Goal: Transaction & Acquisition: Purchase product/service

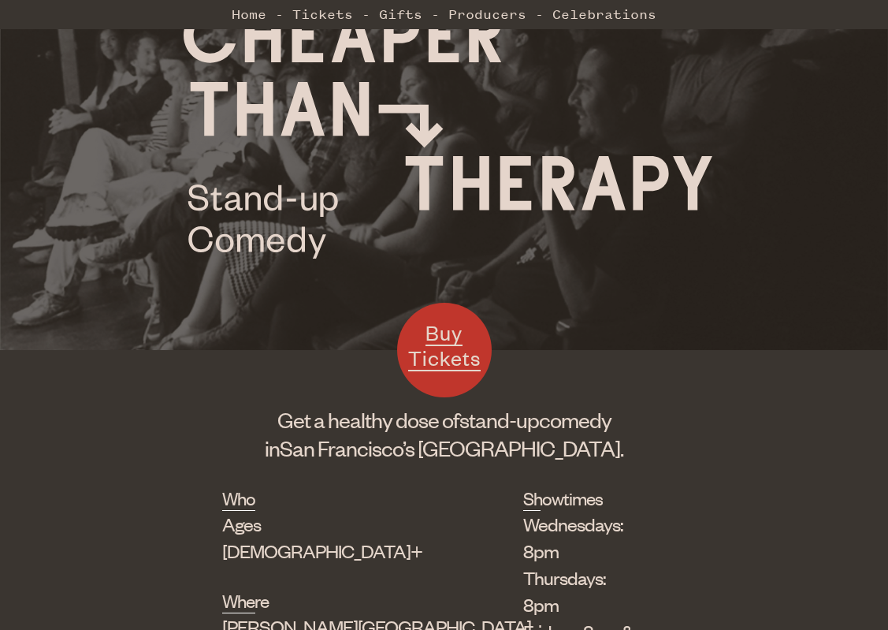
scroll to position [136, 0]
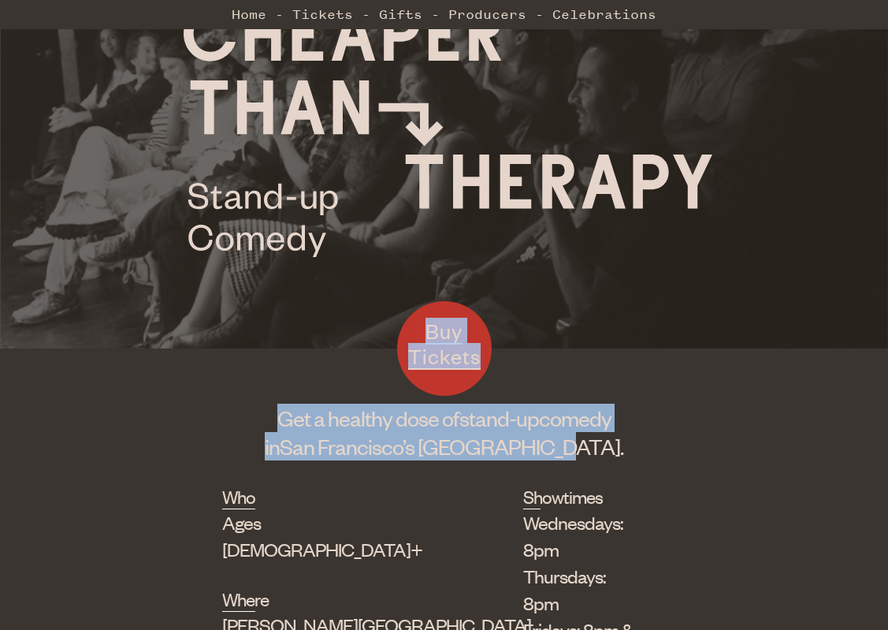
drag, startPoint x: 273, startPoint y: 388, endPoint x: 587, endPoint y: 434, distance: 317.1
click at [587, 434] on div "Buy Tickets Get a healthy dose of stand-up comedy in [GEOGRAPHIC_DATA]’s [GEOGR…" at bounding box center [444, 420] width 444 height 80
click at [587, 434] on h1 "Get a healthy dose of stand-up comedy in [GEOGRAPHIC_DATA]’s [GEOGRAPHIC_DATA]." at bounding box center [444, 432] width 444 height 57
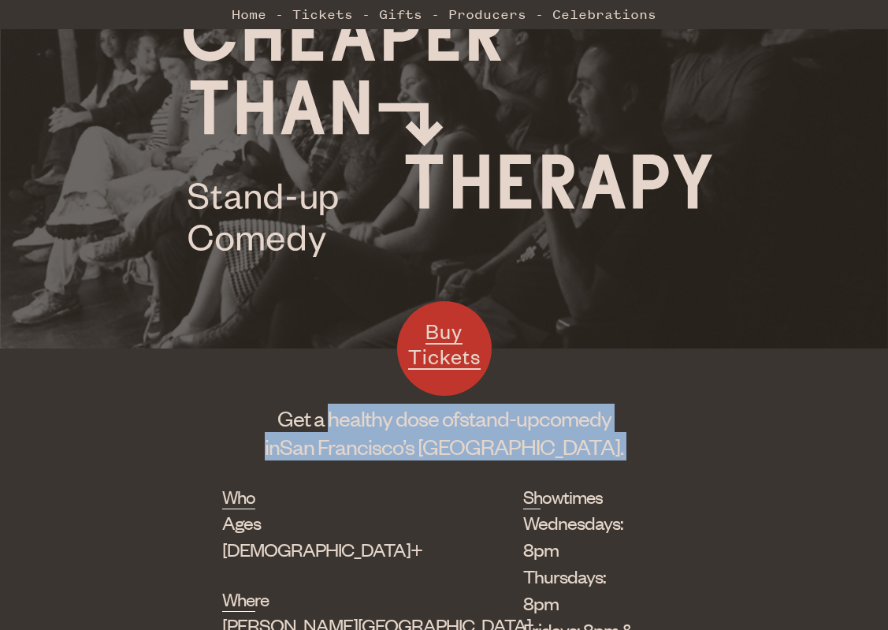
drag, startPoint x: 587, startPoint y: 434, endPoint x: 364, endPoint y: 418, distance: 223.6
click at [364, 418] on h1 "Get a healthy dose of stand-up comedy in [GEOGRAPHIC_DATA]’s [GEOGRAPHIC_DATA]." at bounding box center [444, 432] width 444 height 57
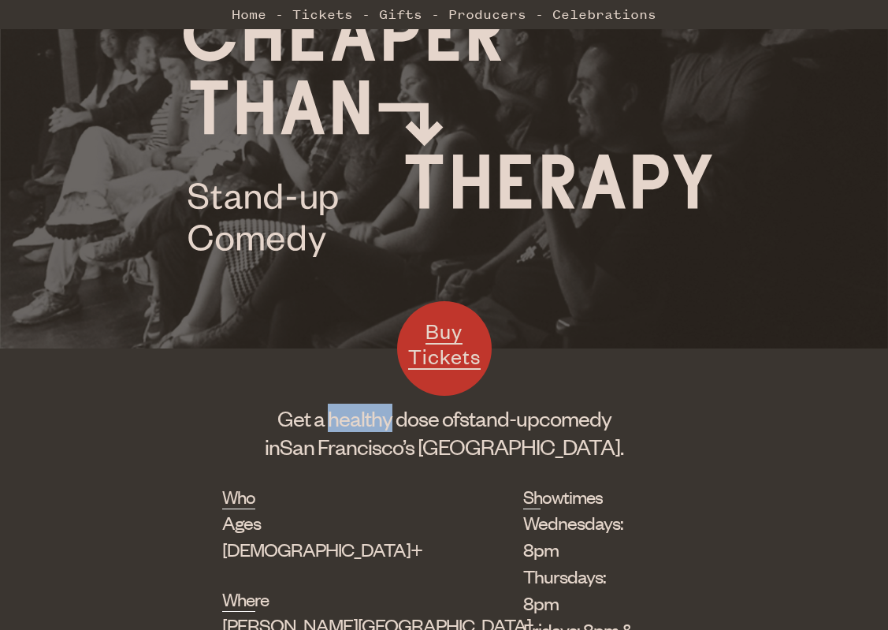
click at [364, 418] on h1 "Get a healthy dose of stand-up comedy in [GEOGRAPHIC_DATA]’s [GEOGRAPHIC_DATA]." at bounding box center [444, 432] width 444 height 57
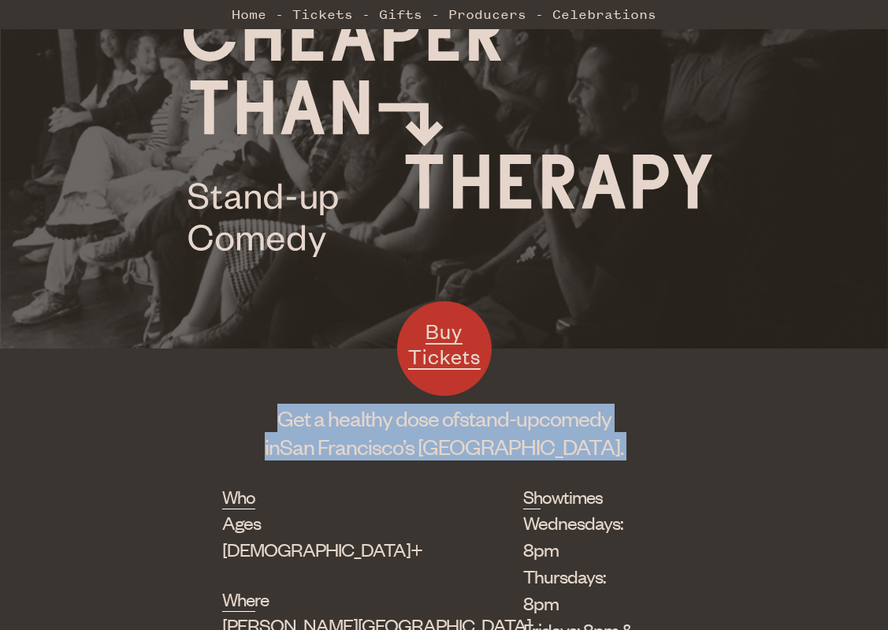
click at [364, 418] on h1 "Get a healthy dose of stand-up comedy in [GEOGRAPHIC_DATA]’s [GEOGRAPHIC_DATA]." at bounding box center [444, 432] width 444 height 57
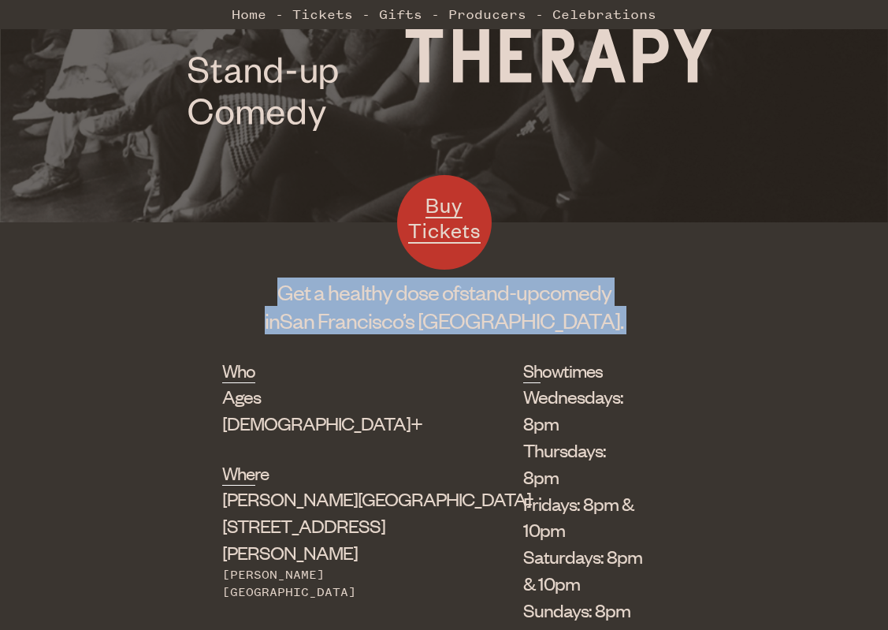
scroll to position [266, 0]
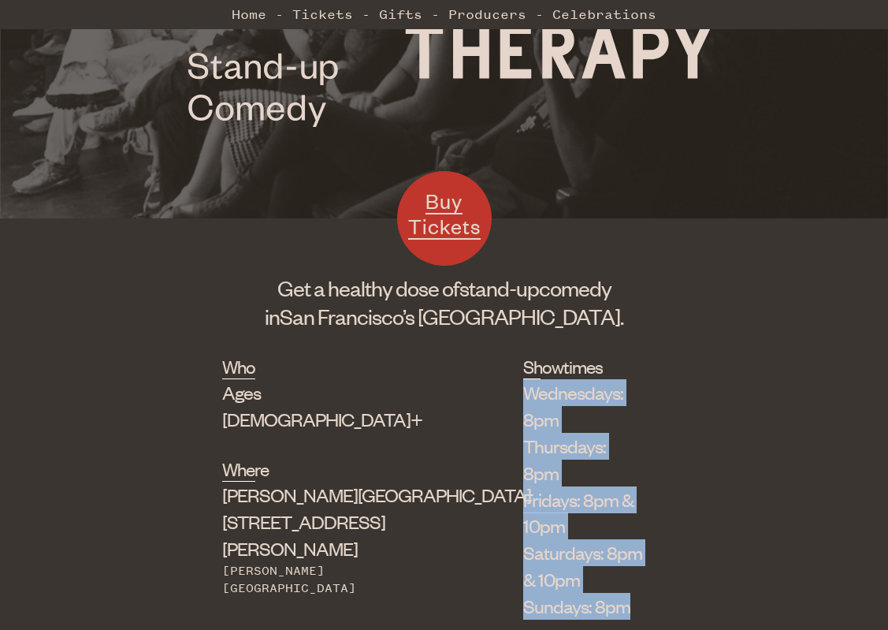
drag, startPoint x: 407, startPoint y: 399, endPoint x: 541, endPoint y: 493, distance: 163.5
click at [541, 493] on div "Who Ages [DEMOGRAPHIC_DATA]+ Where [PERSON_NAME][GEOGRAPHIC_DATA] [STREET_ADDRE…" at bounding box center [444, 555] width 444 height 403
click at [541, 593] on li "Sundays: 8pm" at bounding box center [583, 606] width 120 height 27
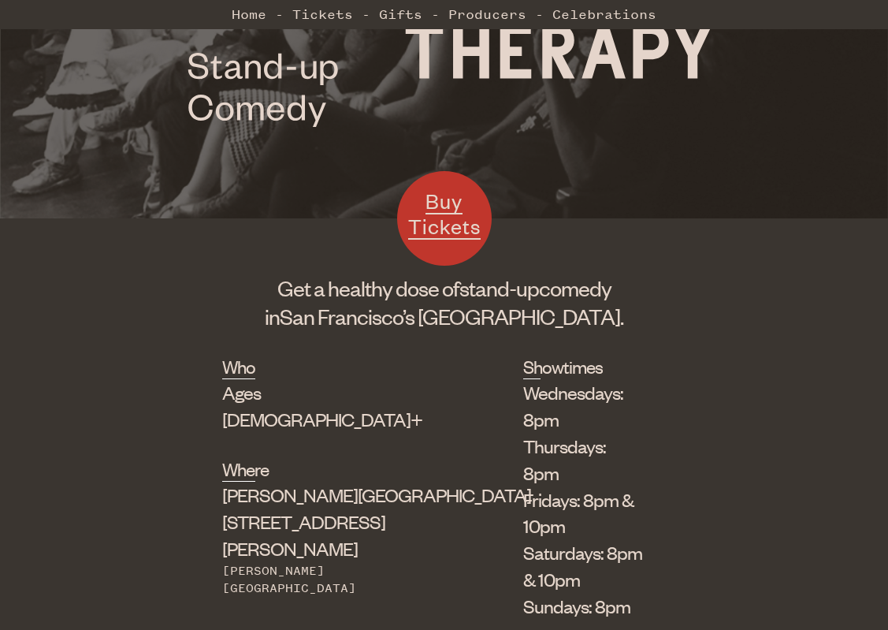
click at [541, 593] on li "Sundays: 8pm" at bounding box center [583, 606] width 120 height 27
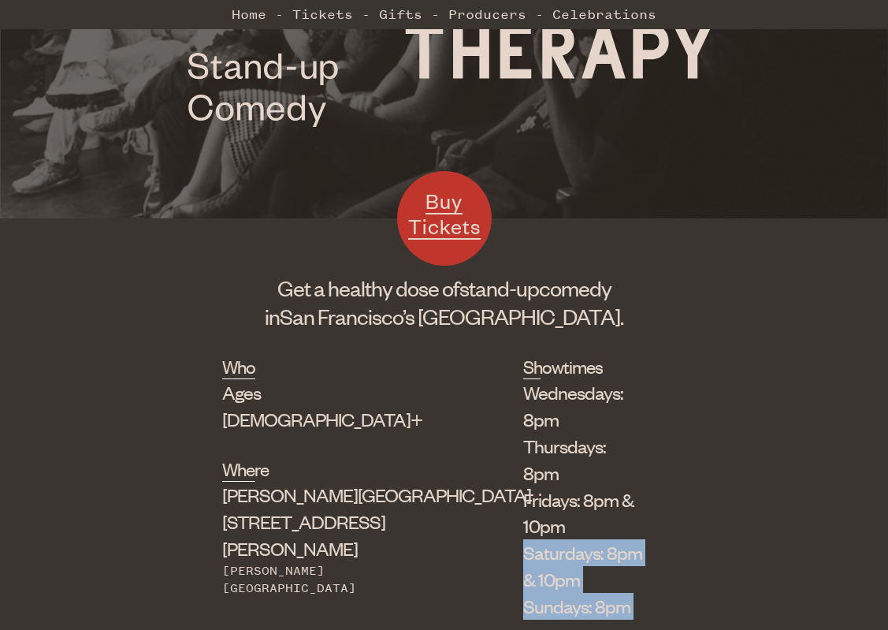
drag, startPoint x: 541, startPoint y: 493, endPoint x: 500, endPoint y: 456, distance: 55.2
click at [523, 456] on ul "Wednesdays: 8pm Thursdays: 8pm Fridays: 8pm & 10pm Saturdays: 8pm & 10pm Sunday…" at bounding box center [583, 499] width 120 height 240
click at [523, 486] on li "Fridays: 8pm & 10pm" at bounding box center [583, 513] width 120 height 54
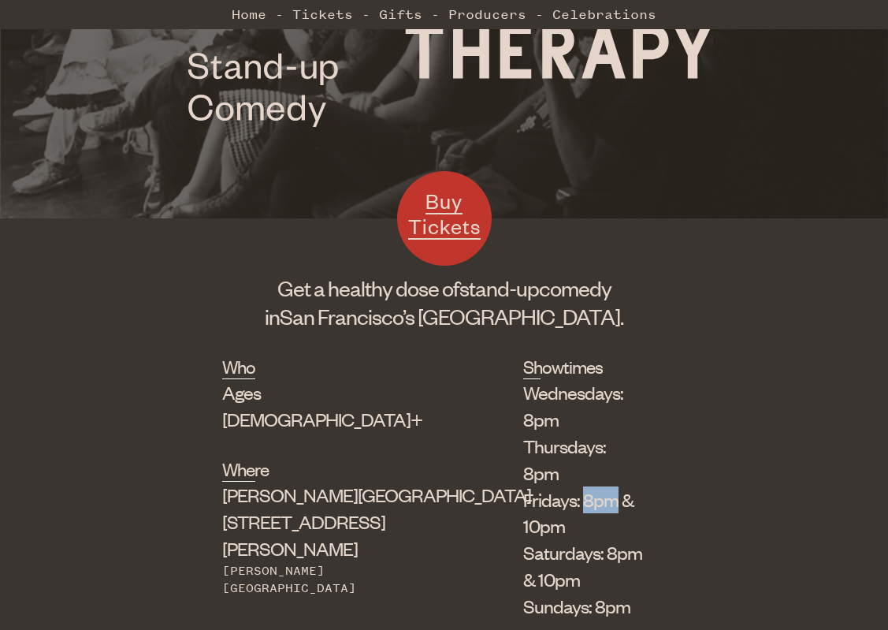
click at [523, 486] on li "Fridays: 8pm & 10pm" at bounding box center [583, 513] width 120 height 54
drag, startPoint x: 500, startPoint y: 456, endPoint x: 559, endPoint y: 456, distance: 59.1
click at [559, 486] on li "Fridays: 8pm & 10pm" at bounding box center [583, 513] width 120 height 54
drag, startPoint x: 618, startPoint y: 448, endPoint x: 436, endPoint y: 448, distance: 182.1
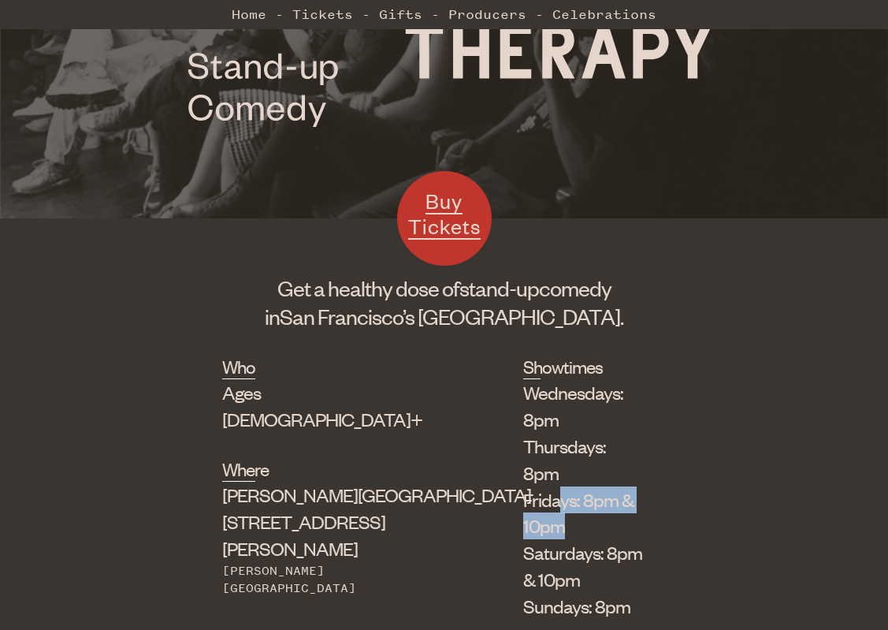
click at [523, 486] on li "Fridays: 8pm & 10pm" at bounding box center [583, 513] width 120 height 54
drag, startPoint x: 436, startPoint y: 448, endPoint x: 567, endPoint y: 441, distance: 131.8
click at [567, 486] on li "Fridays: 8pm & 10pm" at bounding box center [583, 513] width 120 height 54
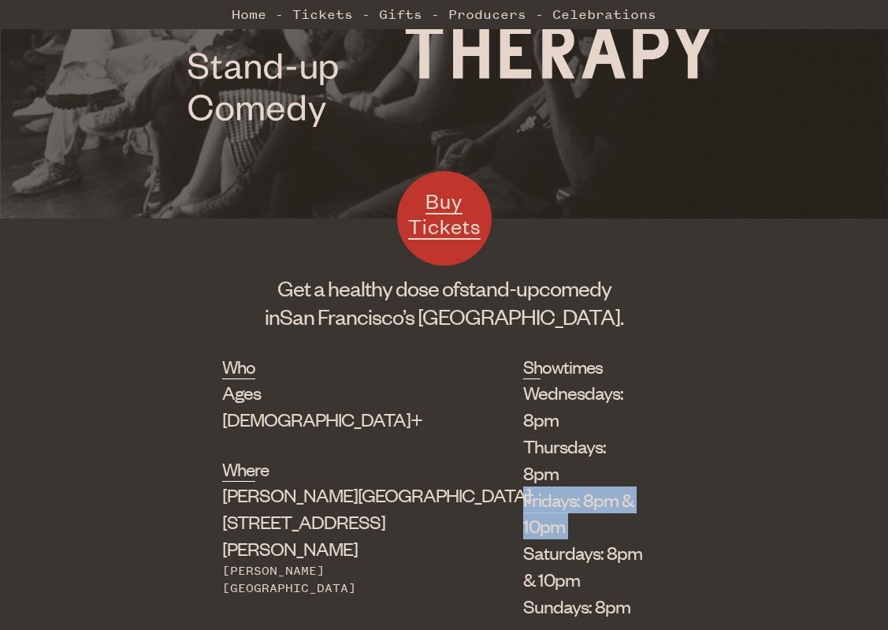
drag, startPoint x: 567, startPoint y: 441, endPoint x: 372, endPoint y: 441, distance: 195.4
click at [372, 441] on div "Who Ages [DEMOGRAPHIC_DATA]+ Where [PERSON_NAME][GEOGRAPHIC_DATA] [STREET_ADDRE…" at bounding box center [444, 555] width 444 height 403
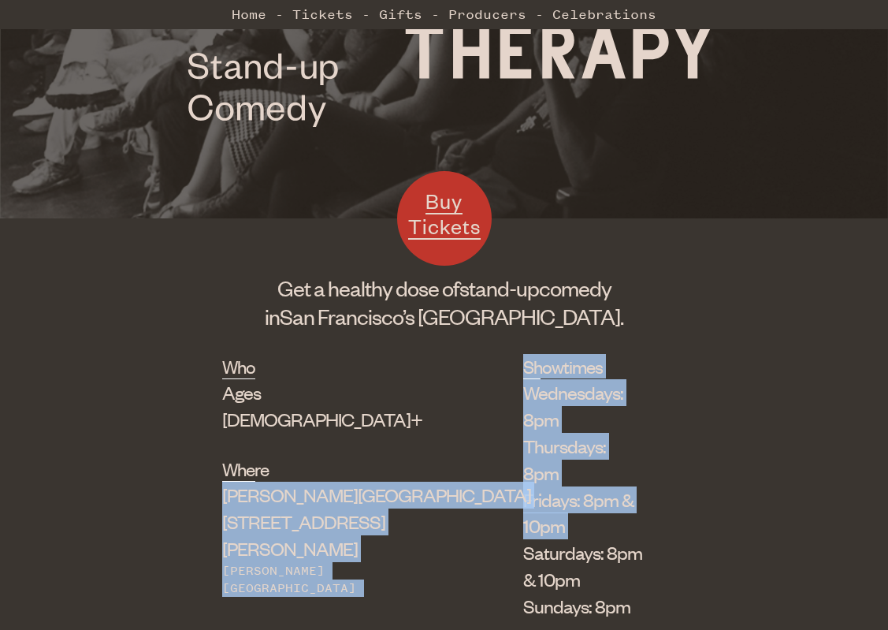
click at [372, 441] on div "Who Ages [DEMOGRAPHIC_DATA]+ Where [PERSON_NAME][GEOGRAPHIC_DATA] [STREET_ADDRE…" at bounding box center [444, 555] width 444 height 403
drag, startPoint x: 372, startPoint y: 441, endPoint x: 485, endPoint y: 441, distance: 112.7
click at [485, 441] on div "Who Ages [DEMOGRAPHIC_DATA]+ Where [PERSON_NAME][GEOGRAPHIC_DATA] [STREET_ADDRE…" at bounding box center [444, 555] width 444 height 403
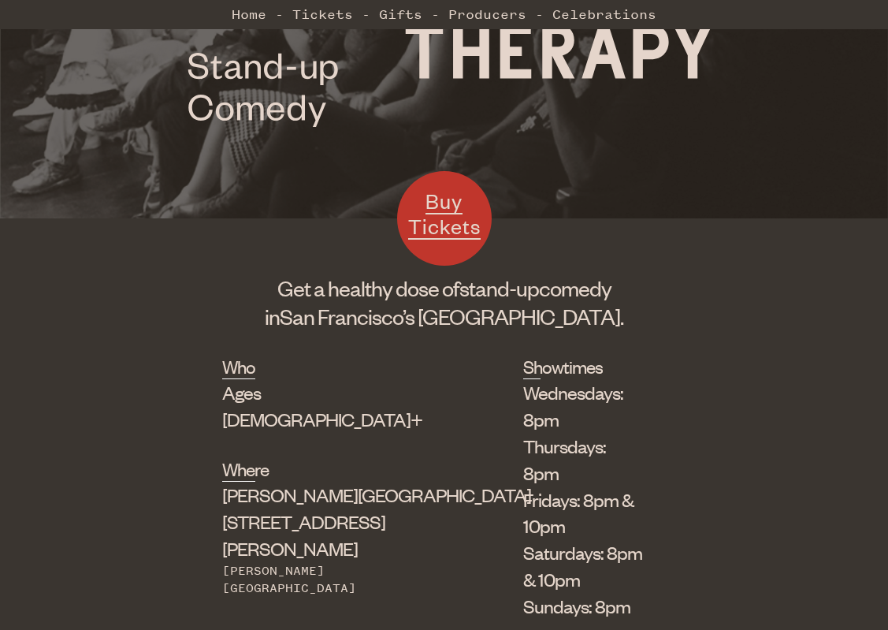
click at [550, 486] on li "Fridays: 8pm & 10pm" at bounding box center [583, 513] width 120 height 54
drag, startPoint x: 550, startPoint y: 442, endPoint x: 420, endPoint y: 442, distance: 130.0
click at [523, 486] on li "Fridays: 8pm & 10pm" at bounding box center [583, 513] width 120 height 54
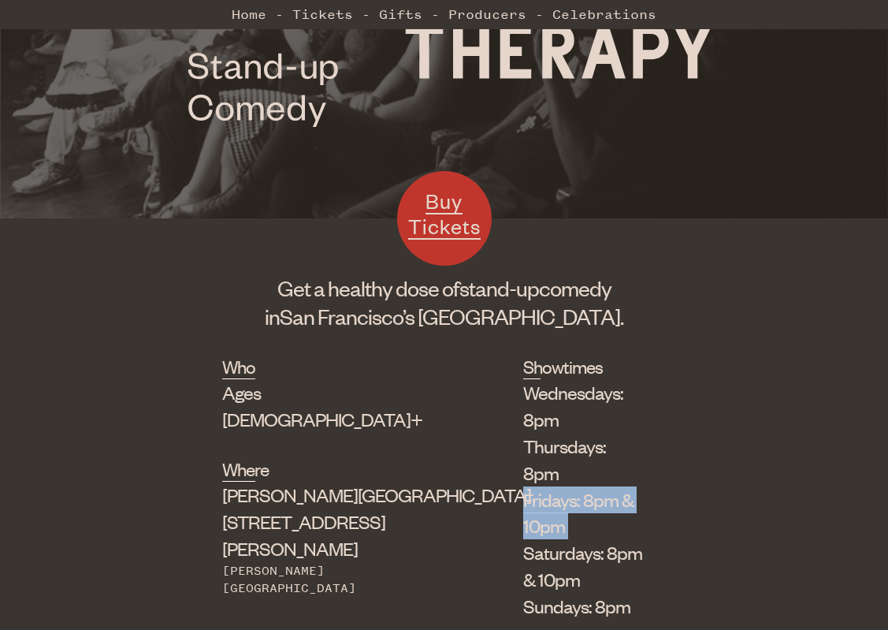
drag, startPoint x: 420, startPoint y: 442, endPoint x: 584, endPoint y: 441, distance: 163.9
click at [584, 486] on li "Fridays: 8pm & 10pm" at bounding box center [583, 513] width 120 height 54
click at [441, 217] on span "Buy Tickets" at bounding box center [444, 213] width 73 height 51
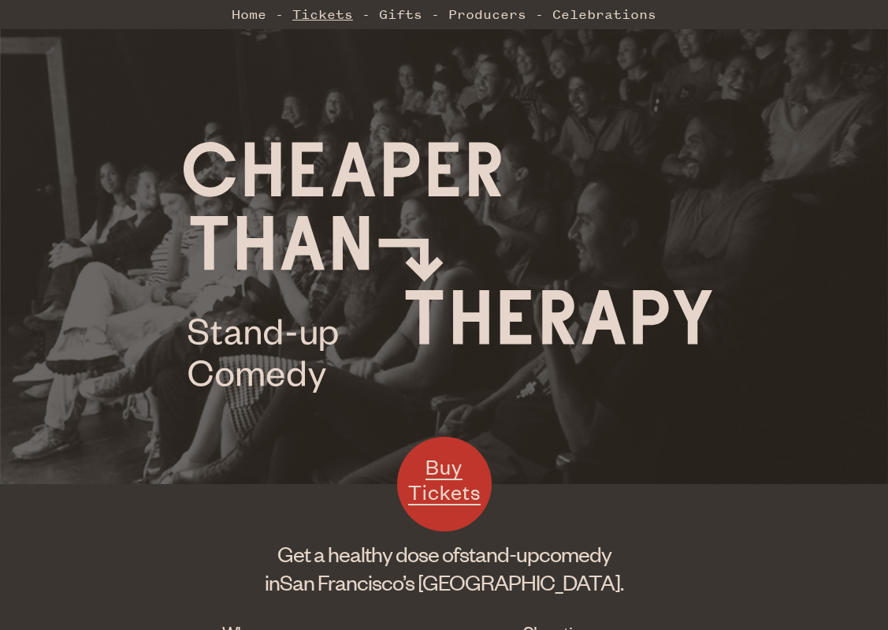
click at [342, 14] on link "Tickets" at bounding box center [322, 14] width 61 height 32
